Goal: Information Seeking & Learning: Learn about a topic

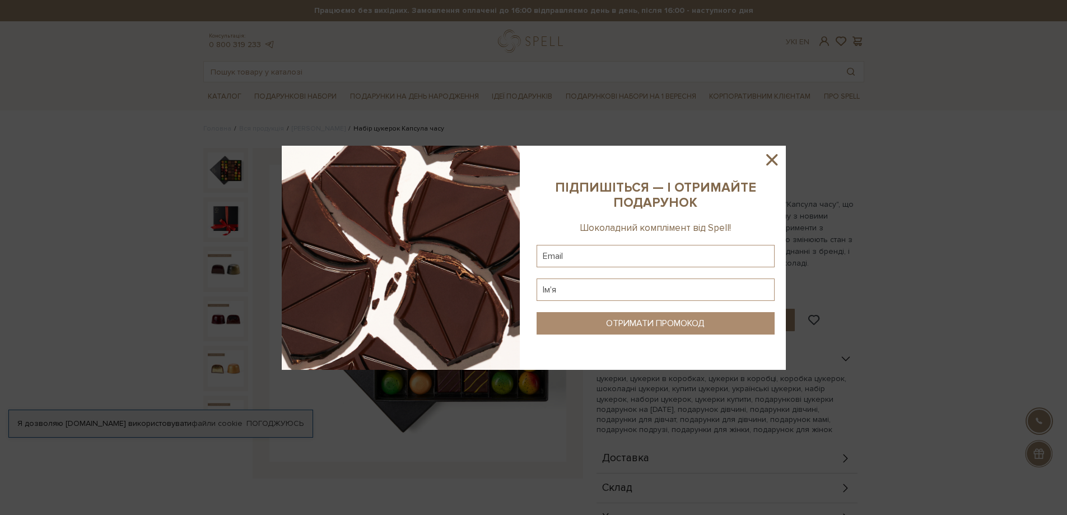
click at [772, 162] on icon at bounding box center [771, 159] width 19 height 19
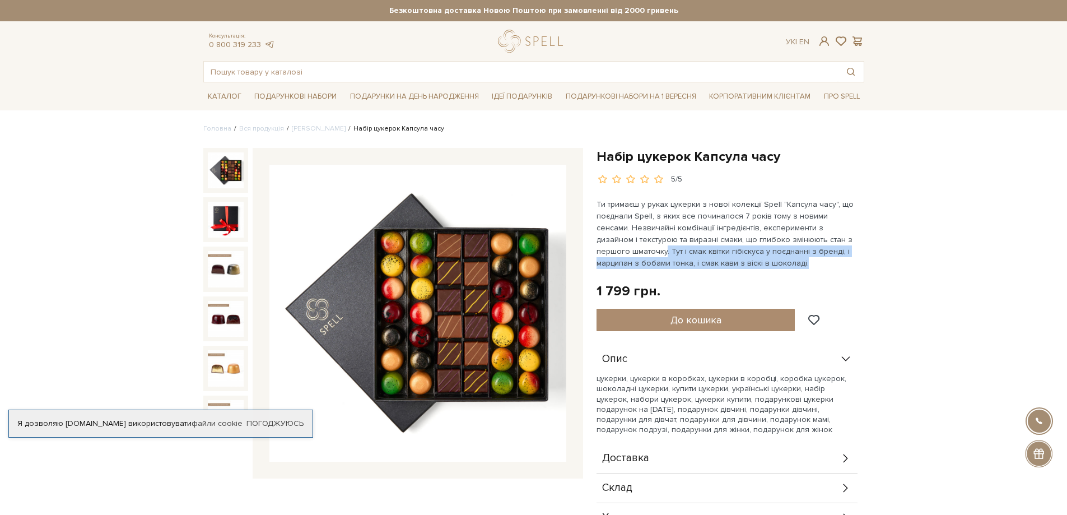
drag, startPoint x: 631, startPoint y: 250, endPoint x: 771, endPoint y: 265, distance: 140.3
click at [771, 265] on p "Ти тримаєш у руках цукерки з нової колекції Spell "Капсула часу", що поєднали S…" at bounding box center [727, 233] width 263 height 71
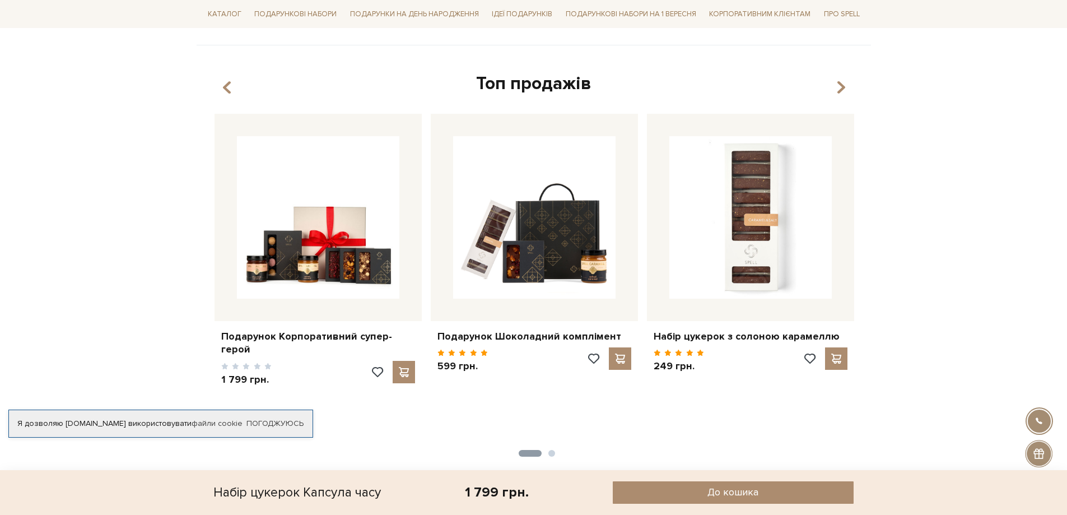
scroll to position [560, 0]
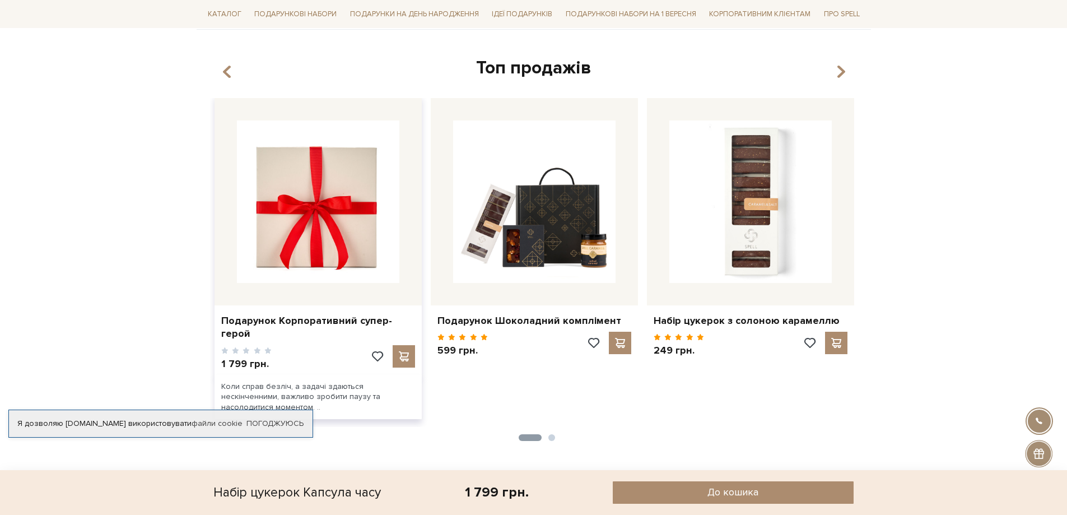
click at [302, 232] on img at bounding box center [318, 201] width 162 height 162
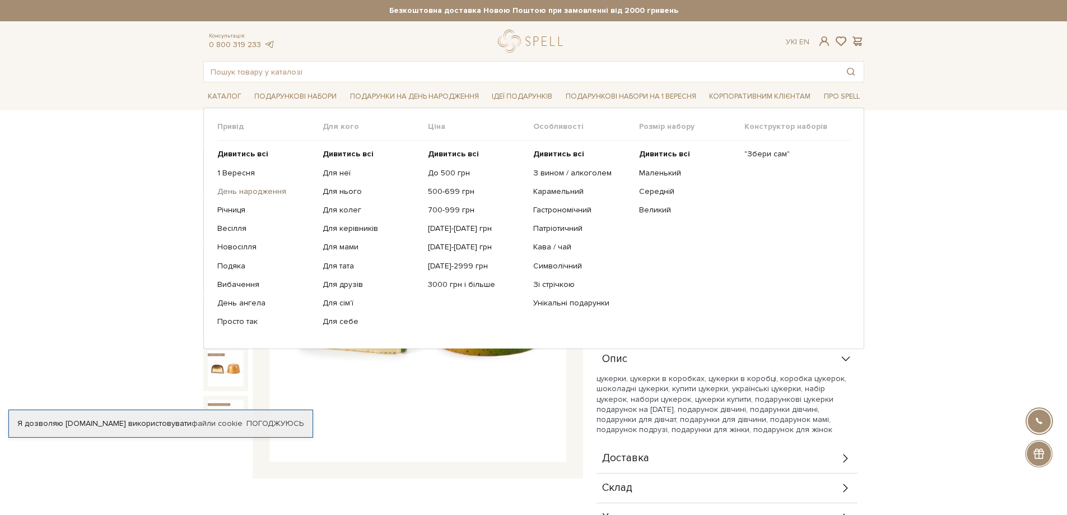
click at [244, 191] on link "День народження" at bounding box center [265, 191] width 97 height 10
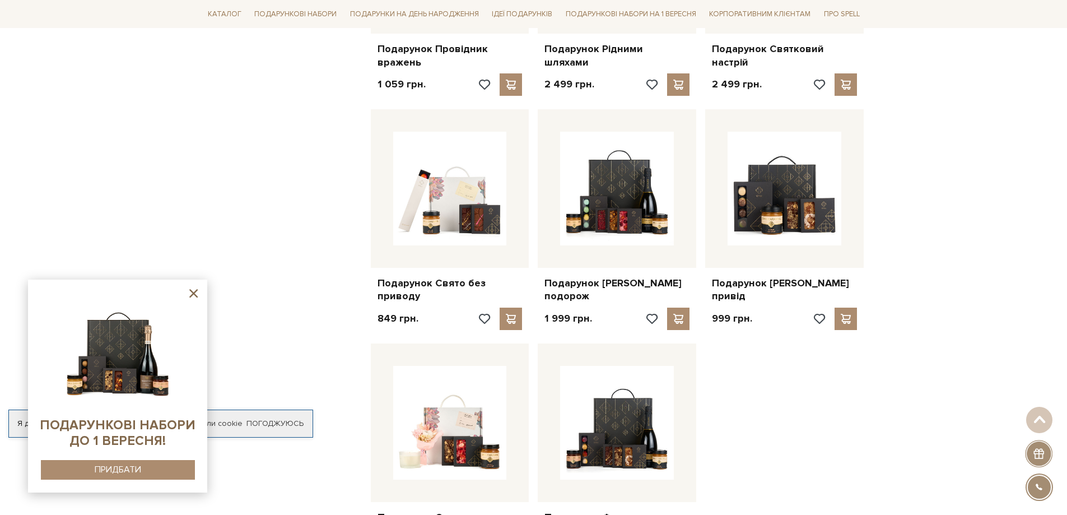
scroll to position [1176, 0]
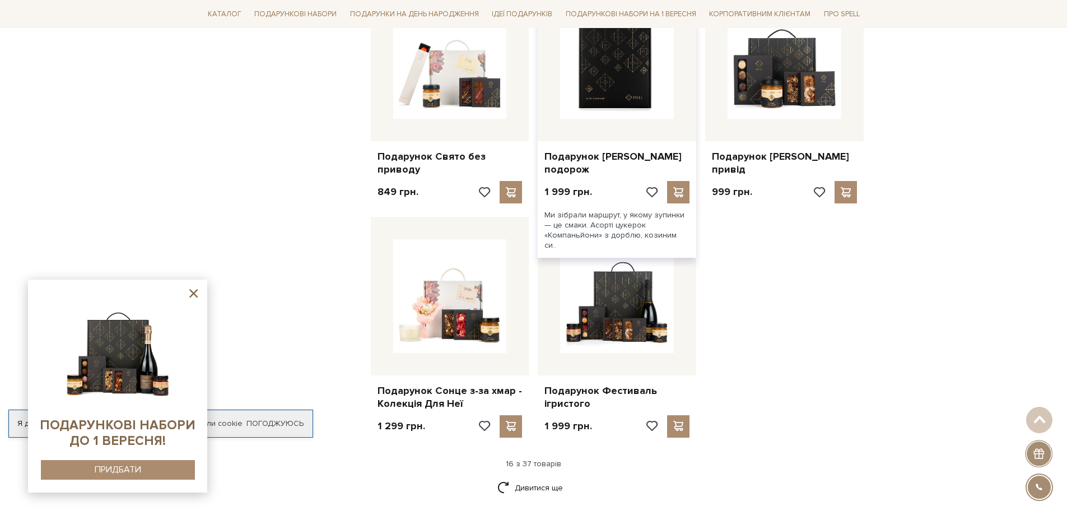
click at [620, 81] on img at bounding box center [617, 62] width 114 height 114
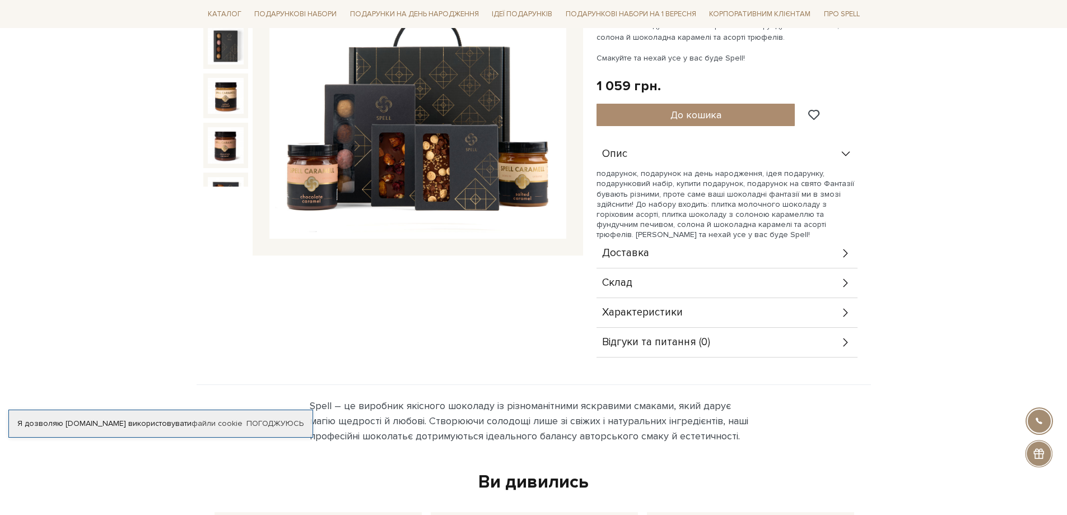
scroll to position [224, 0]
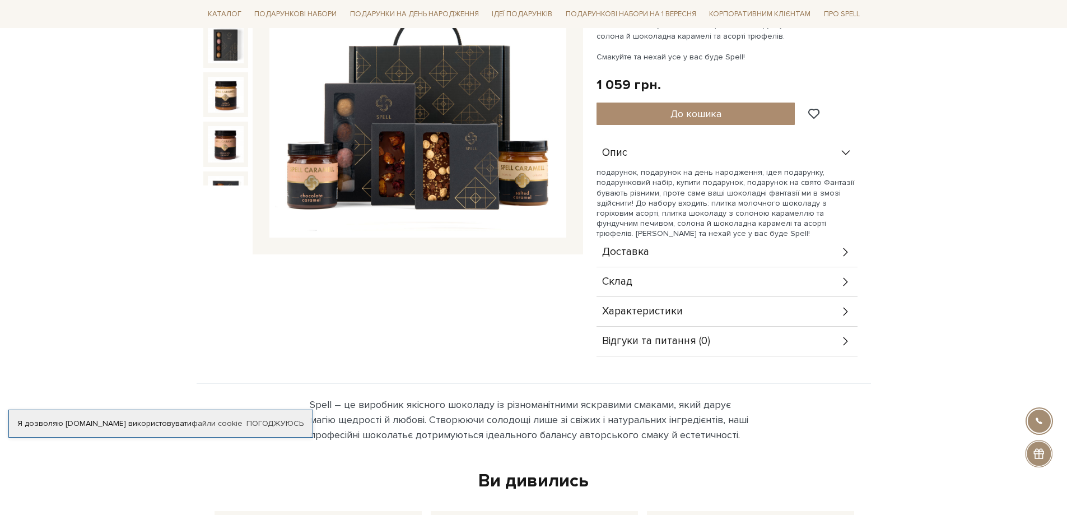
click at [633, 310] on span "Характеристики" at bounding box center [642, 311] width 81 height 10
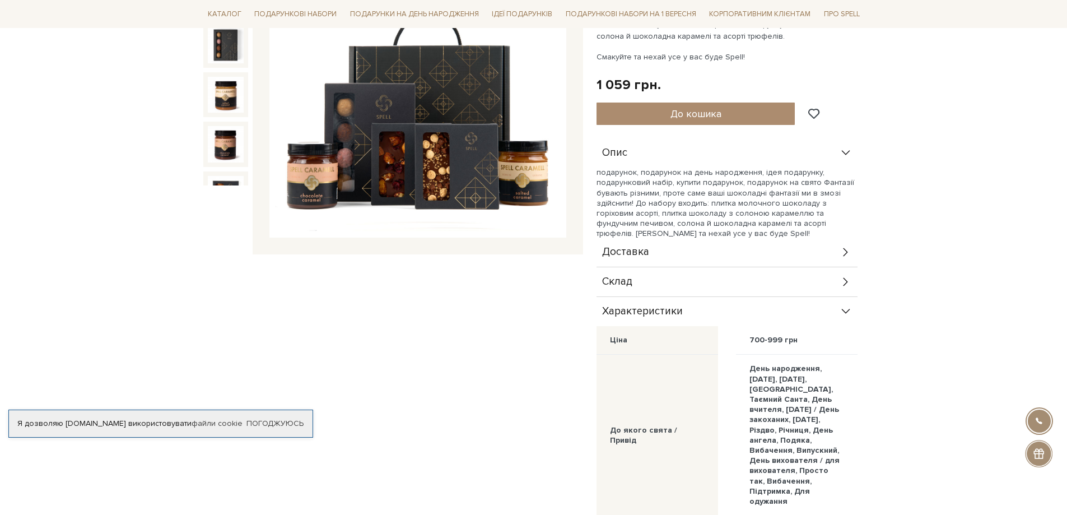
click at [629, 286] on span "Склад" at bounding box center [617, 282] width 30 height 10
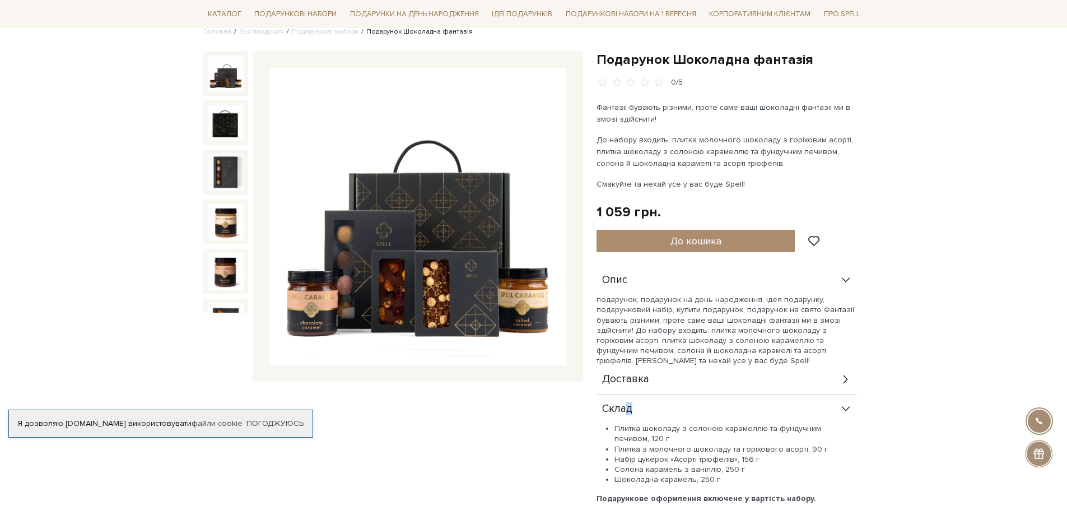
scroll to position [0, 0]
